Goal: Check status: Check status

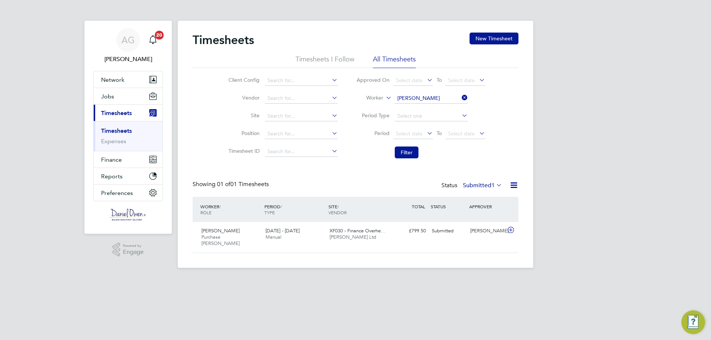
scroll to position [19, 64]
click at [401, 151] on button "Filter" at bounding box center [407, 153] width 24 height 12
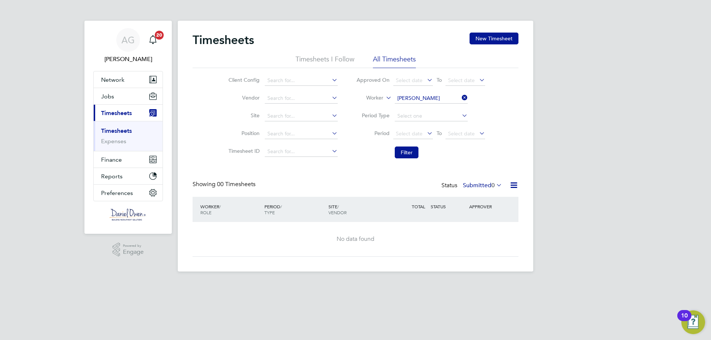
click at [488, 185] on label "Submitted 0" at bounding box center [482, 185] width 39 height 7
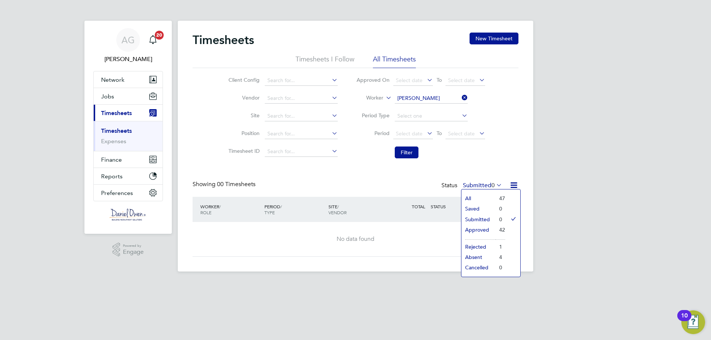
click at [491, 227] on li "Approved" at bounding box center [478, 230] width 34 height 10
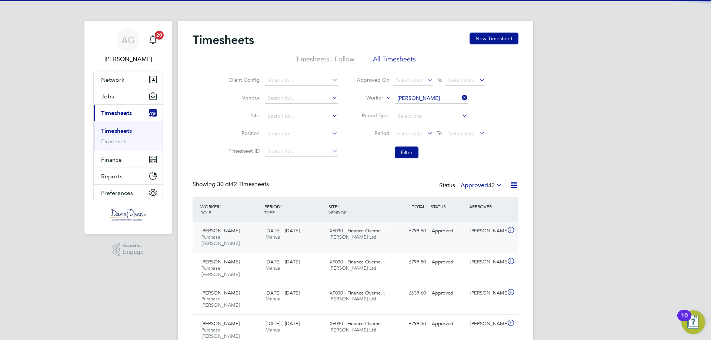
scroll to position [0, 0]
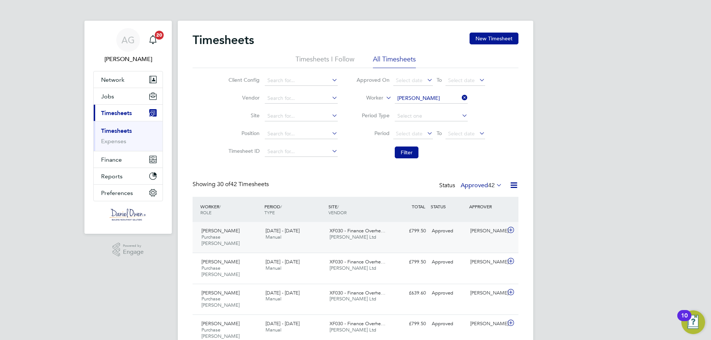
click at [339, 234] on span "XF030 - Finance Overhe…" at bounding box center [357, 231] width 56 height 6
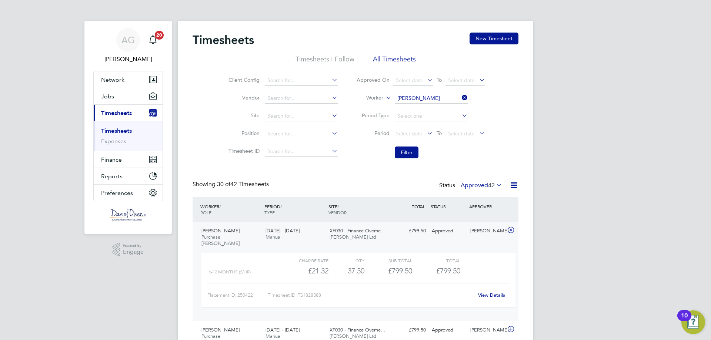
click at [483, 292] on link "View Details" at bounding box center [491, 295] width 27 height 6
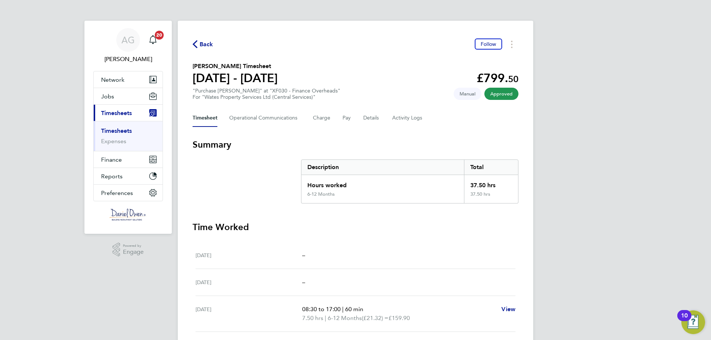
drag, startPoint x: 207, startPoint y: 44, endPoint x: 86, endPoint y: 109, distance: 137.8
click at [207, 44] on span "Back" at bounding box center [207, 44] width 14 height 9
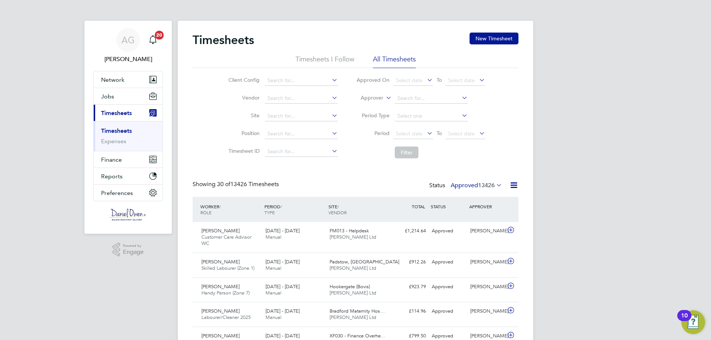
click at [368, 98] on label "Approver" at bounding box center [366, 97] width 33 height 7
click at [372, 106] on li "Worker" at bounding box center [365, 107] width 37 height 10
drag, startPoint x: 451, startPoint y: 91, endPoint x: 439, endPoint y: 95, distance: 12.5
click at [450, 91] on li "Worker" at bounding box center [420, 99] width 147 height 18
click at [434, 96] on input at bounding box center [431, 98] width 73 height 10
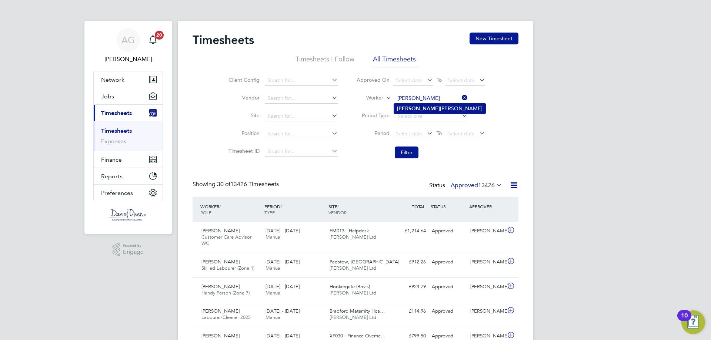
click at [425, 106] on li "[PERSON_NAME]" at bounding box center [439, 109] width 91 height 10
type input "[PERSON_NAME]"
click at [405, 151] on button "Filter" at bounding box center [407, 153] width 24 height 12
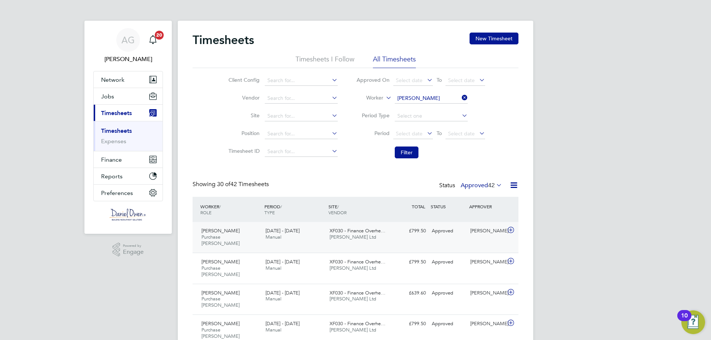
click at [284, 237] on div "[DATE] - [DATE] Manual" at bounding box center [294, 234] width 64 height 19
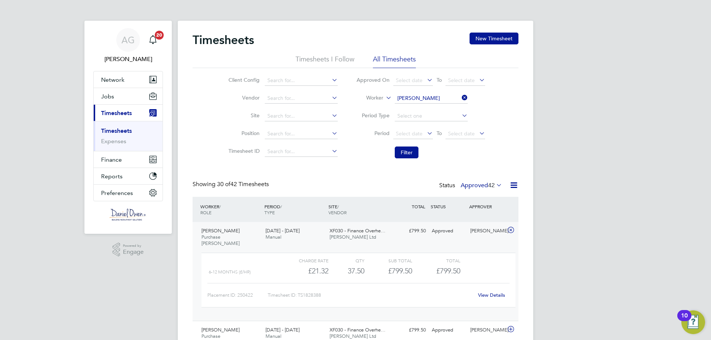
click at [460, 98] on icon at bounding box center [460, 98] width 0 height 10
click at [433, 98] on input at bounding box center [431, 98] width 73 height 10
click at [424, 106] on li "[PERSON_NAME]" at bounding box center [431, 109] width 74 height 10
type input "[PERSON_NAME]"
click at [409, 153] on button "Filter" at bounding box center [407, 153] width 24 height 12
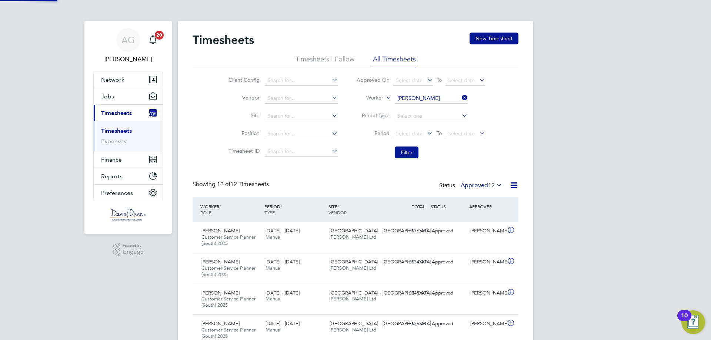
scroll to position [25, 64]
click at [482, 183] on label "Approved 12" at bounding box center [481, 185] width 41 height 7
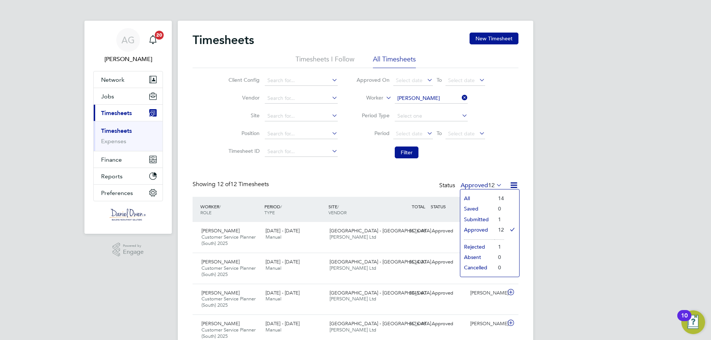
drag, startPoint x: 475, startPoint y: 222, endPoint x: 422, endPoint y: 221, distance: 52.6
click at [475, 222] on li "Submitted" at bounding box center [477, 219] width 34 height 10
